Goal: Information Seeking & Learning: Check status

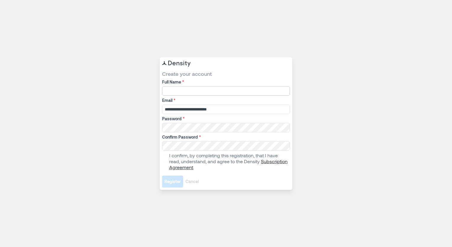
click at [178, 90] on input "Full Name *" at bounding box center [226, 90] width 128 height 9
type input "**********"
click at [166, 161] on span at bounding box center [164, 161] width 5 height 5
click at [170, 182] on span "Register" at bounding box center [173, 181] width 16 height 6
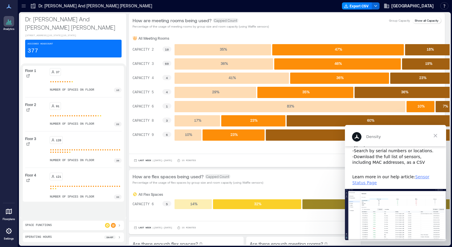
scroll to position [67, 0]
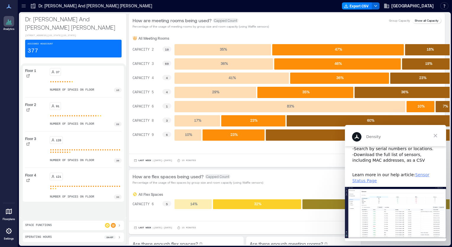
drag, startPoint x: 445, startPoint y: 184, endPoint x: 792, endPoint y: 350, distance: 384.2
click at [437, 135] on span "Close" at bounding box center [435, 135] width 21 height 21
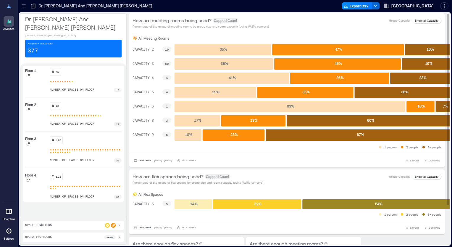
click at [133, 133] on text "CAPACITY 9" at bounding box center [143, 135] width 21 height 4
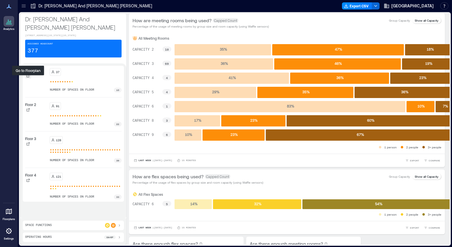
click at [27, 78] on icon at bounding box center [28, 76] width 4 height 4
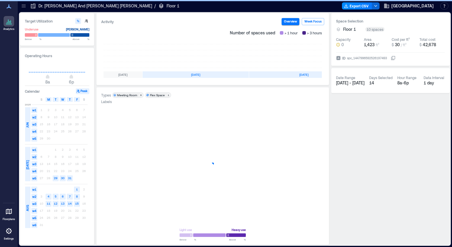
scroll to position [0, 101]
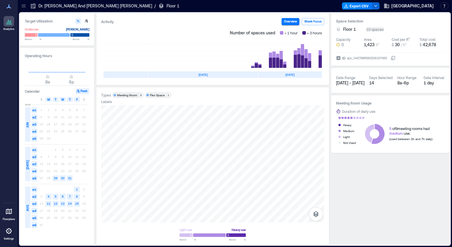
click at [85, 6] on p "Dr. [PERSON_NAME] And [PERSON_NAME] [PERSON_NAME]" at bounding box center [95, 6] width 114 height 6
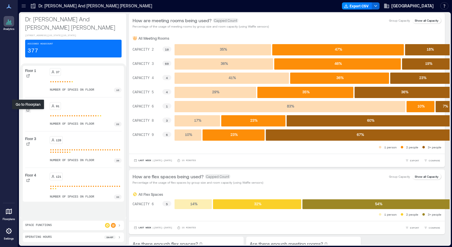
click at [30, 112] on icon at bounding box center [28, 110] width 4 height 4
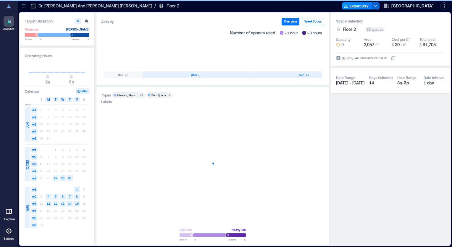
scroll to position [0, 101]
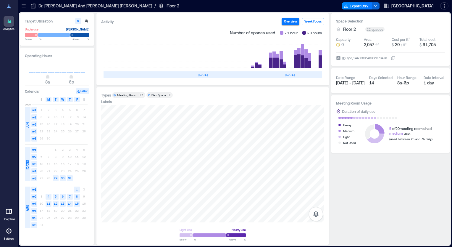
click at [59, 6] on p "Dr. [PERSON_NAME] And [PERSON_NAME] [PERSON_NAME]" at bounding box center [95, 6] width 114 height 6
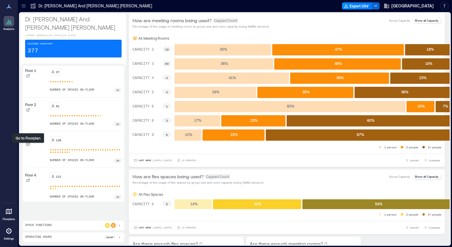
click at [26, 146] on icon at bounding box center [28, 144] width 4 height 4
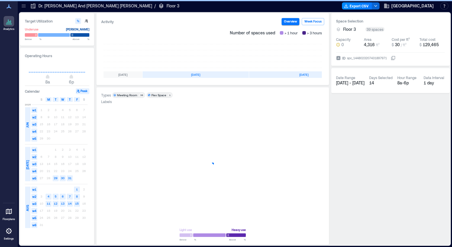
scroll to position [0, 101]
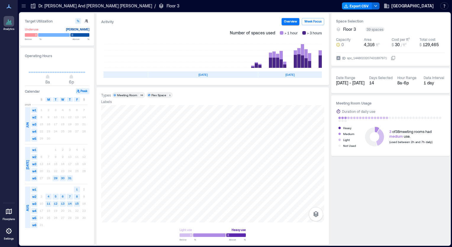
click at [82, 7] on p "Dr. [PERSON_NAME] And [PERSON_NAME] [PERSON_NAME]" at bounding box center [95, 6] width 114 height 6
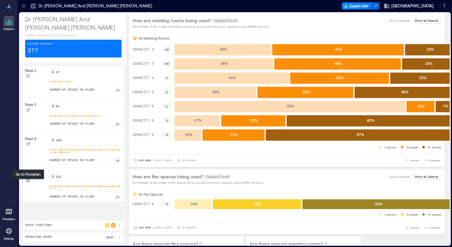
click at [28, 182] on icon at bounding box center [28, 180] width 4 height 4
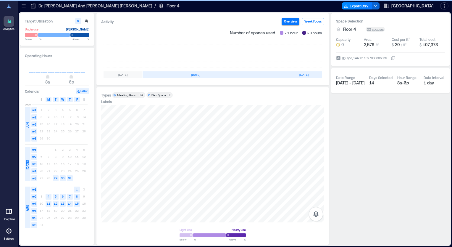
scroll to position [0, 101]
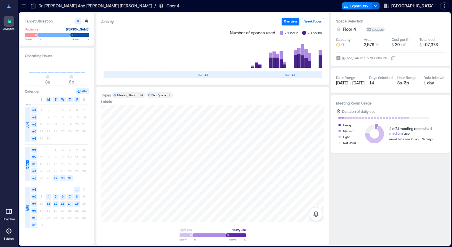
click at [86, 7] on p "Dr. [PERSON_NAME] And [PERSON_NAME] [PERSON_NAME]" at bounding box center [95, 6] width 114 height 6
